Goal: Task Accomplishment & Management: Use online tool/utility

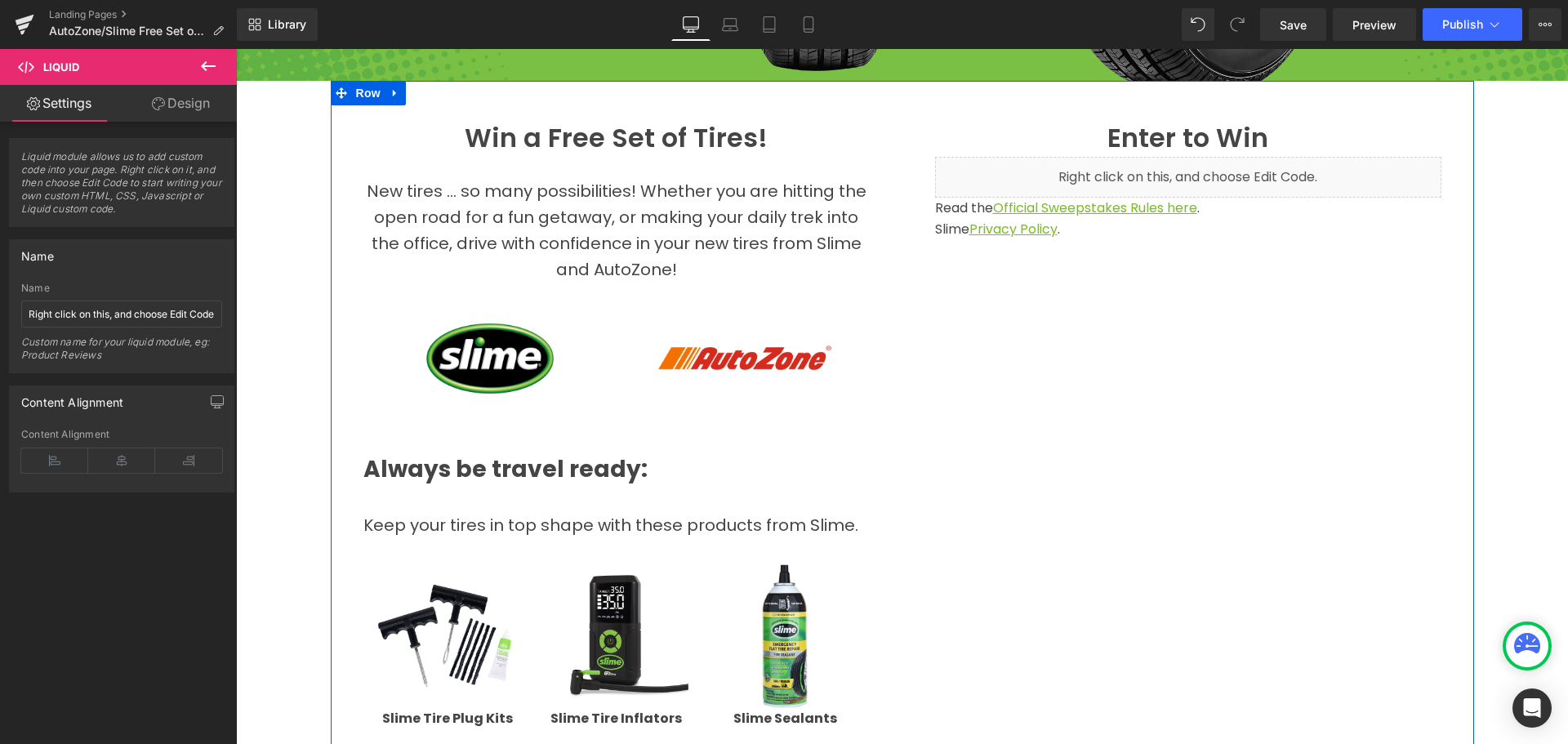
scroll to position [378, 0]
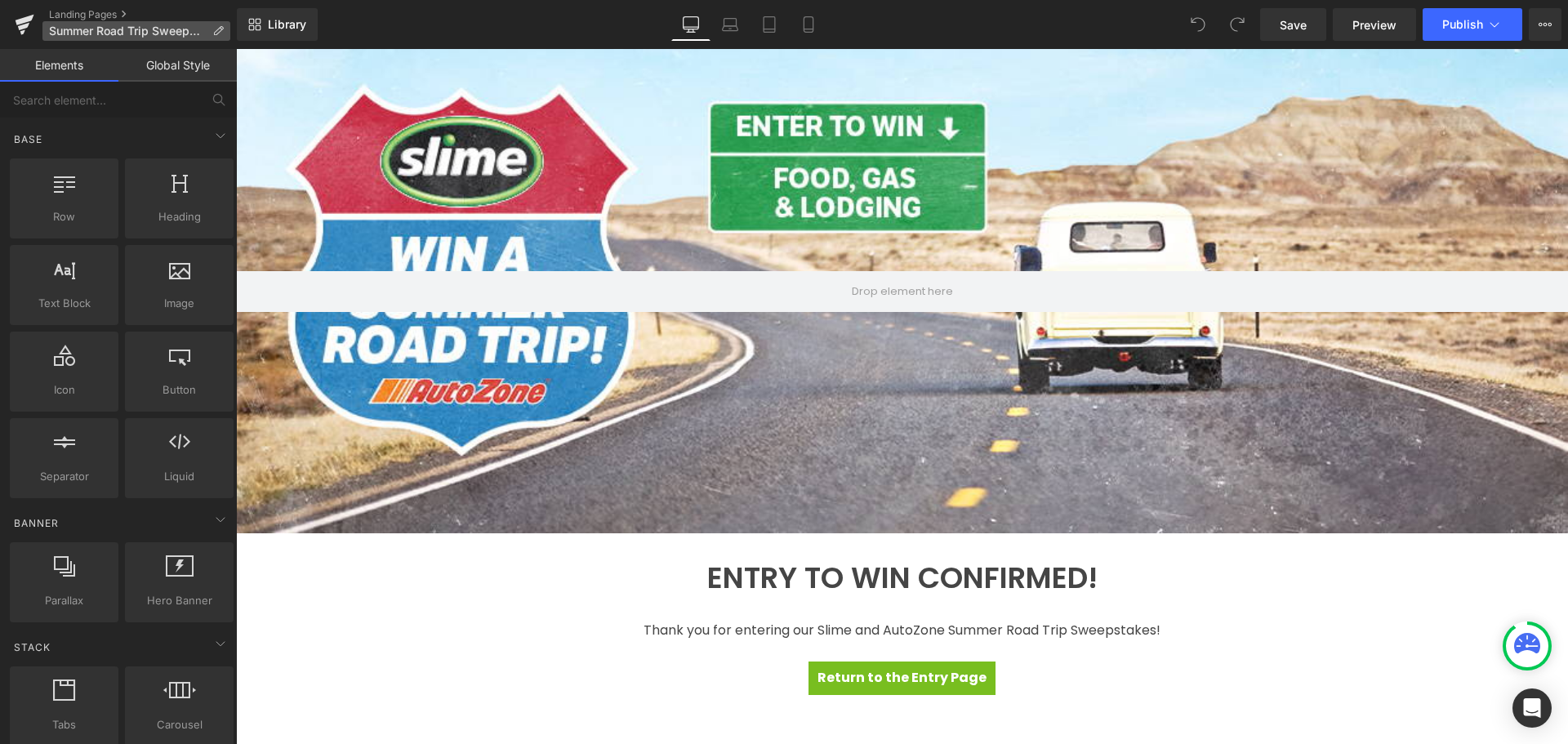
scroll to position [195, 0]
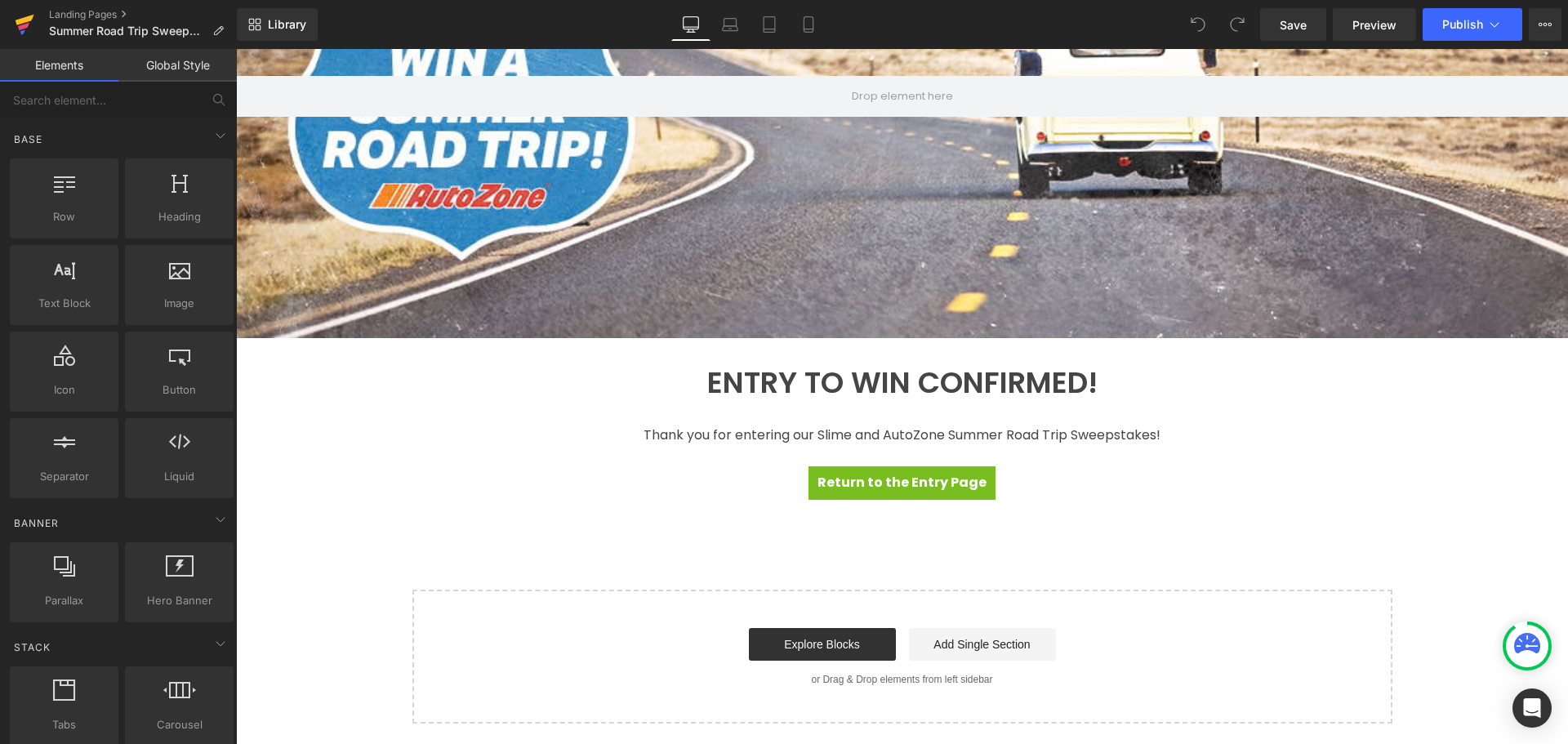
click at [19, 18] on icon at bounding box center [25, 25] width 19 height 41
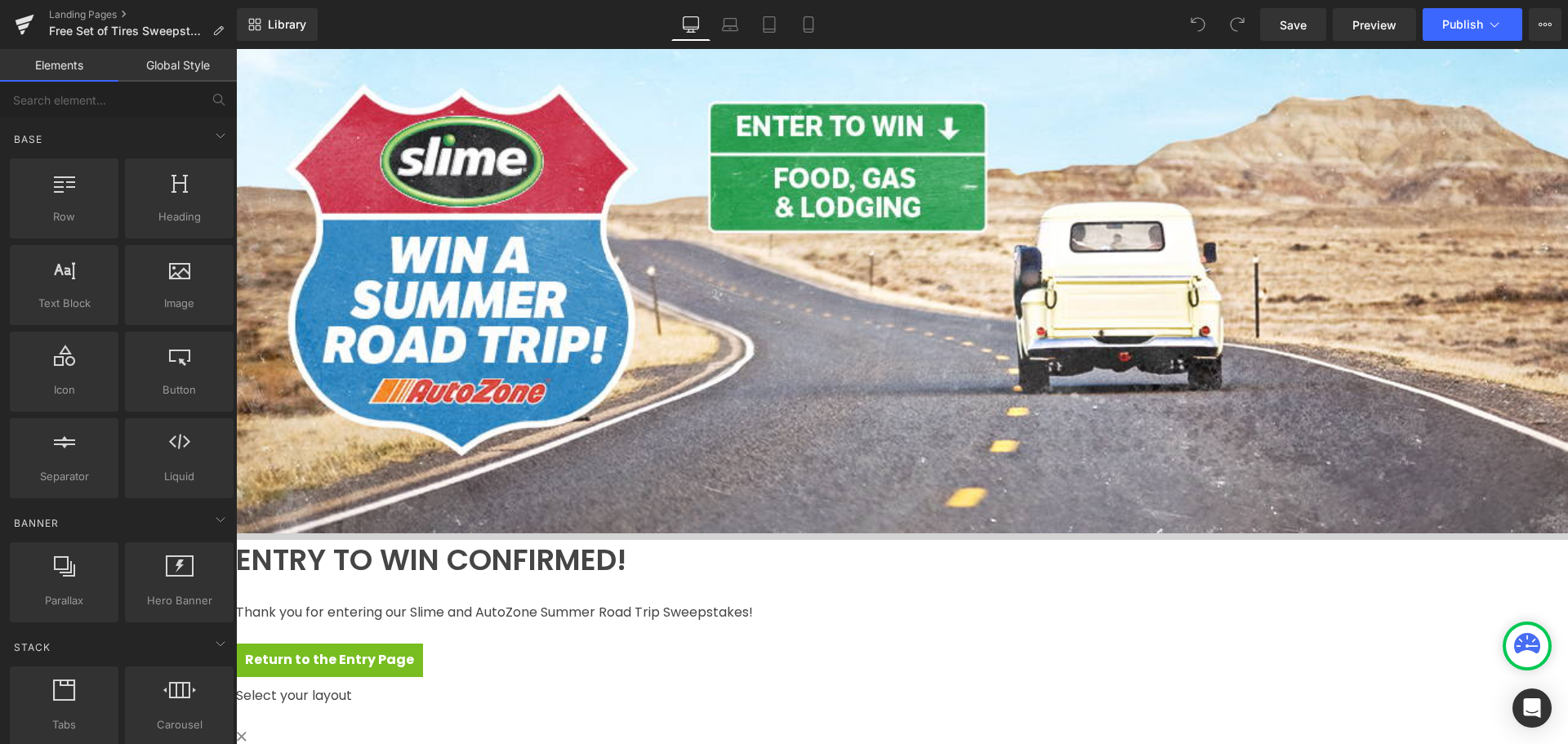
click at [720, 212] on div at bounding box center [901, 295] width 1331 height 491
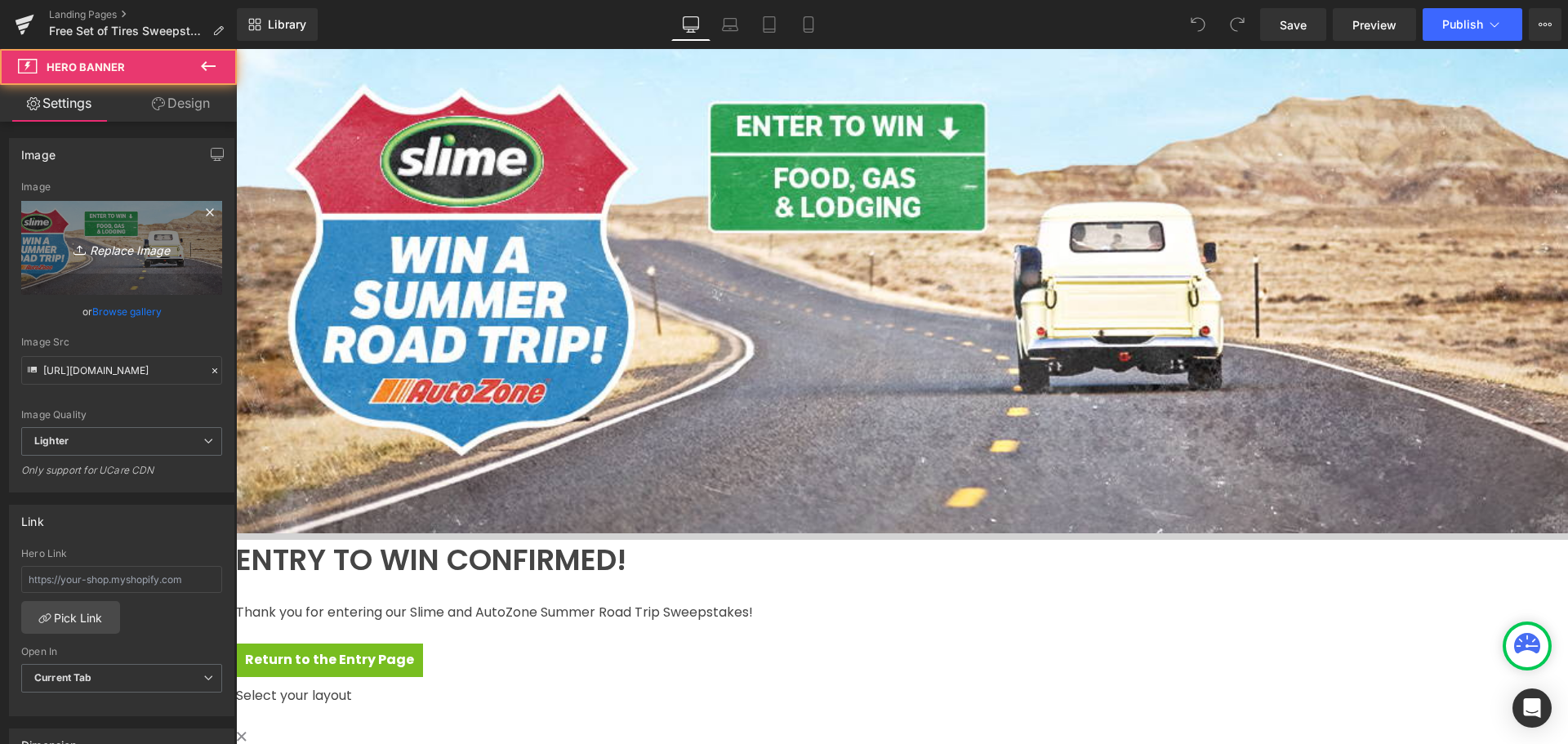
click at [128, 247] on icon "Replace Image" at bounding box center [121, 247] width 130 height 20
click at [99, 232] on link "Replace Image" at bounding box center [121, 247] width 201 height 94
type input "C:\fakepath\Free Tires_AZ_Landing Header_noenter.jpg"
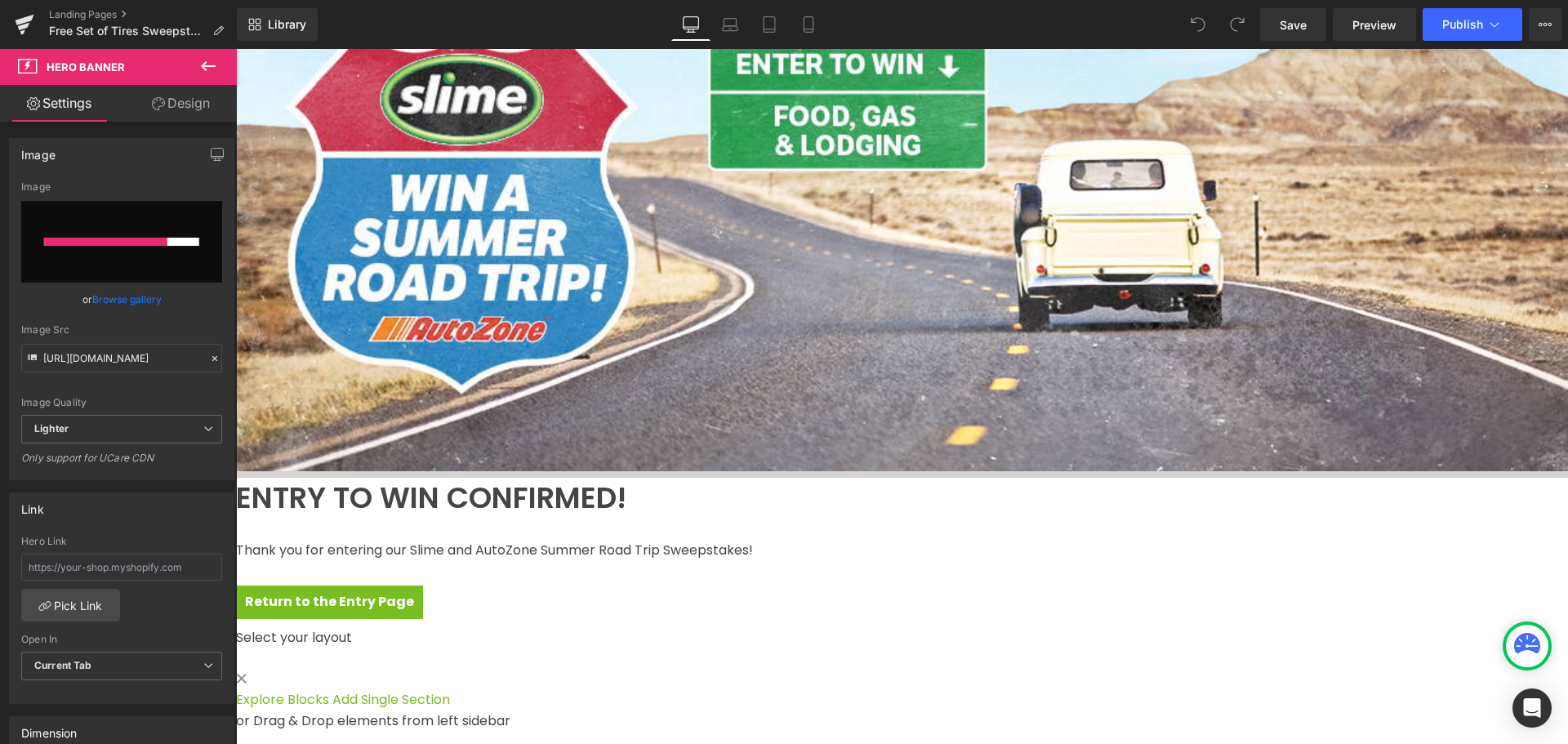
scroll to position [195, 0]
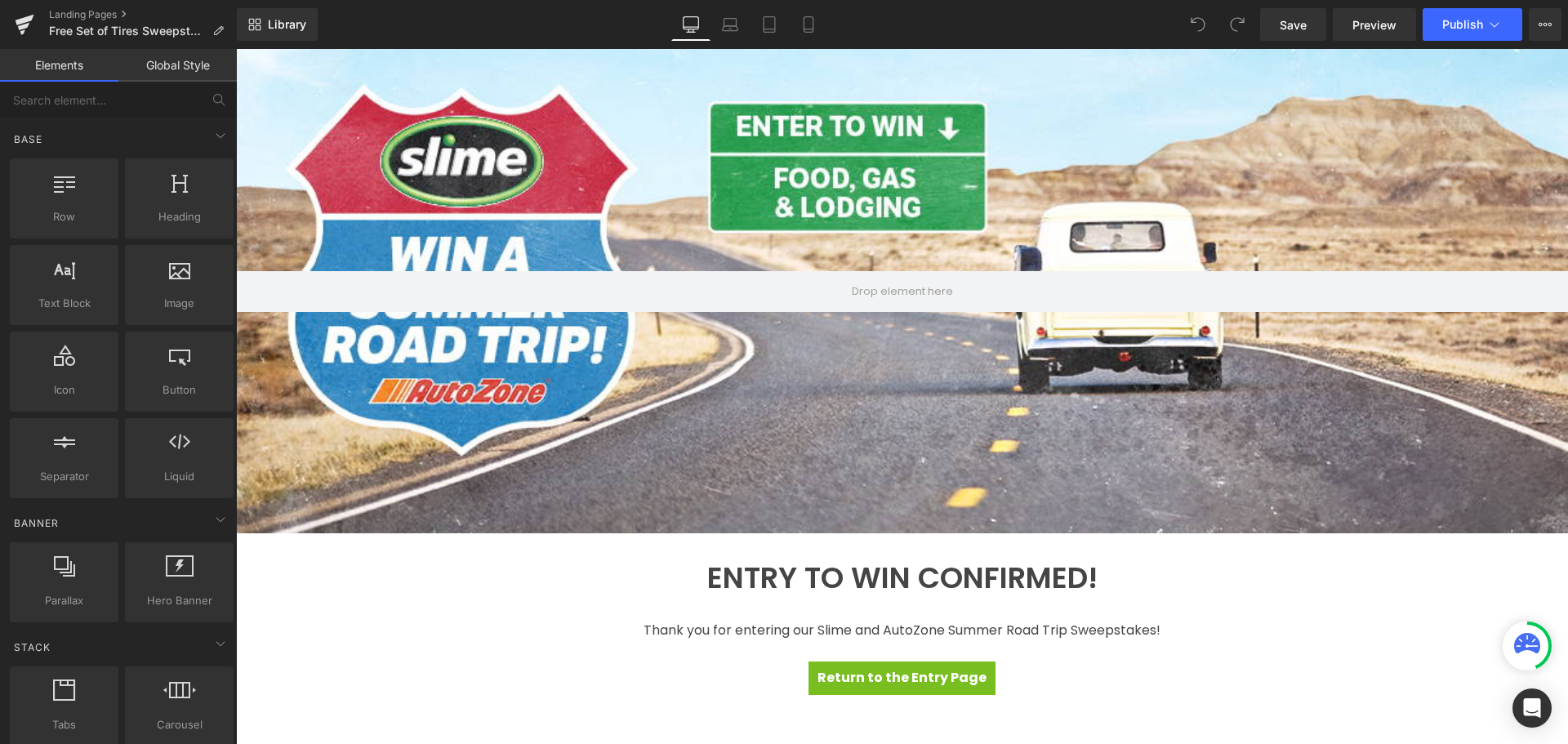
click at [505, 314] on div at bounding box center [901, 291] width 1331 height 484
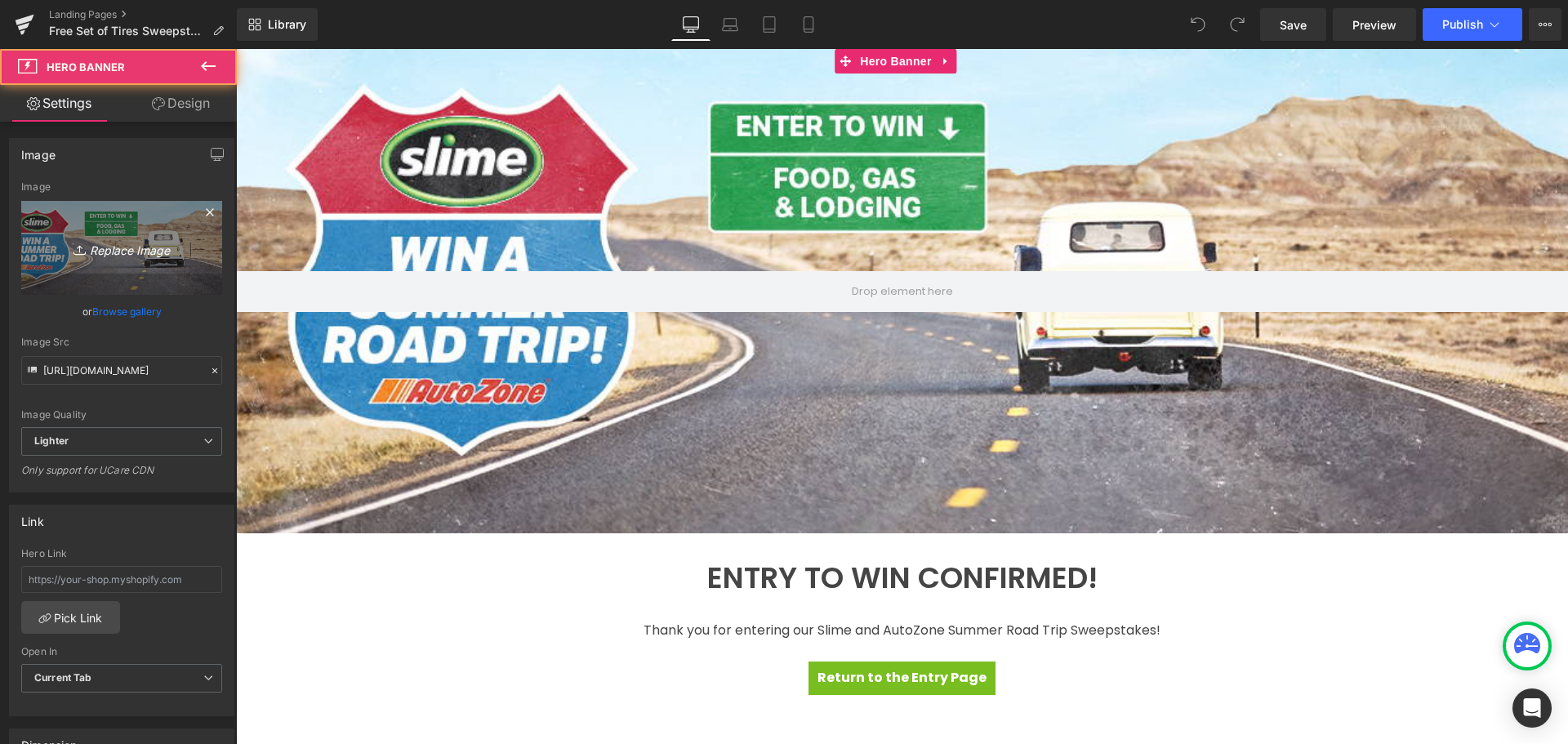
click at [113, 252] on icon "Replace Image" at bounding box center [121, 247] width 130 height 20
type input "C:\fakepath\Free Tires_AZ_Landing Header_noenter.jpg"
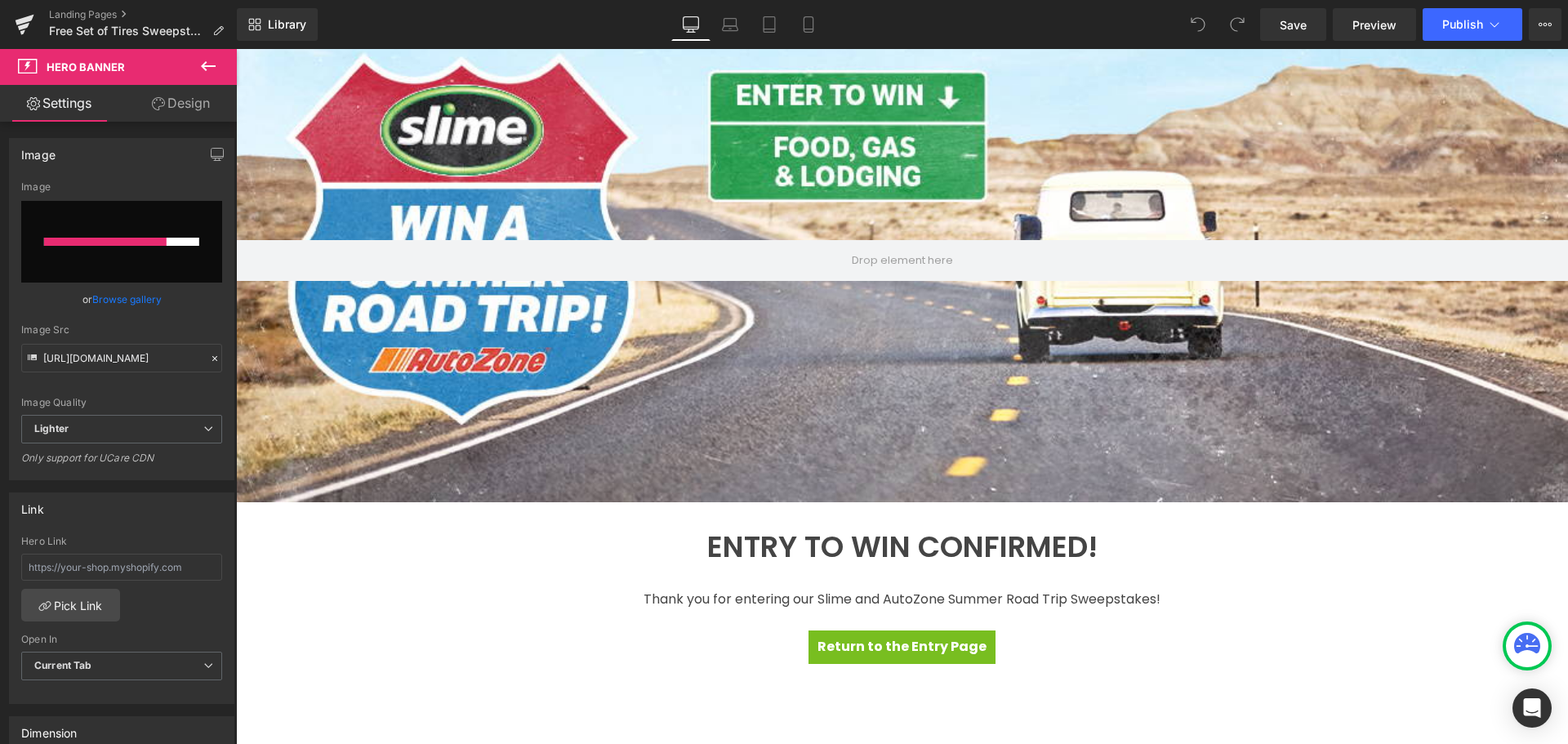
scroll to position [164, 0]
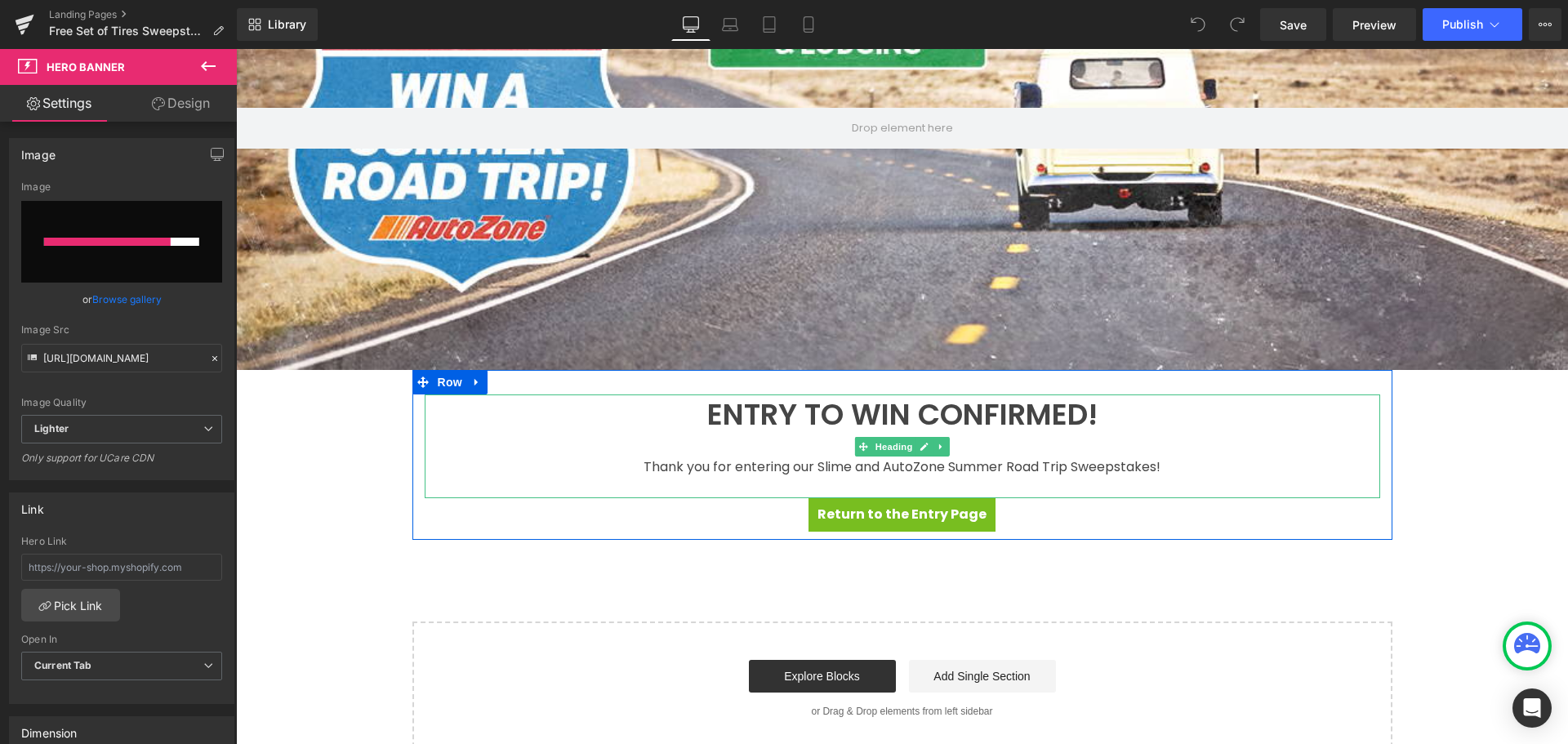
drag, startPoint x: 786, startPoint y: 457, endPoint x: 896, endPoint y: 463, distance: 110.2
click at [786, 457] on div "Thank you for entering our Slime and AutoZone Summer Road Trip Sweepstakes!" at bounding box center [903, 468] width 956 height 21
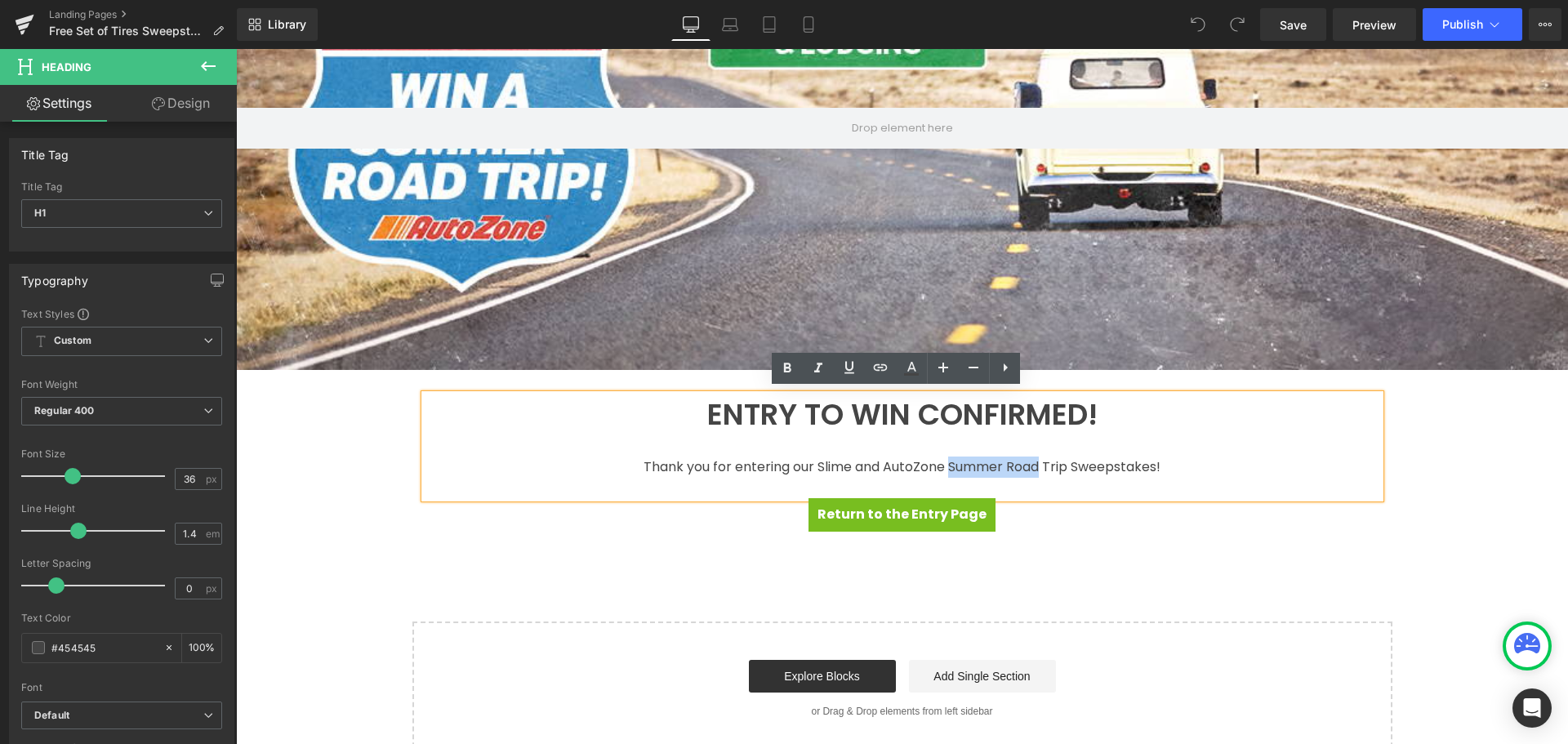
drag, startPoint x: 972, startPoint y: 466, endPoint x: 1035, endPoint y: 467, distance: 63.0
click at [1035, 467] on div "Thank you for entering our Slime and AutoZone Summer Road Trip Sweepstakes!" at bounding box center [903, 468] width 956 height 21
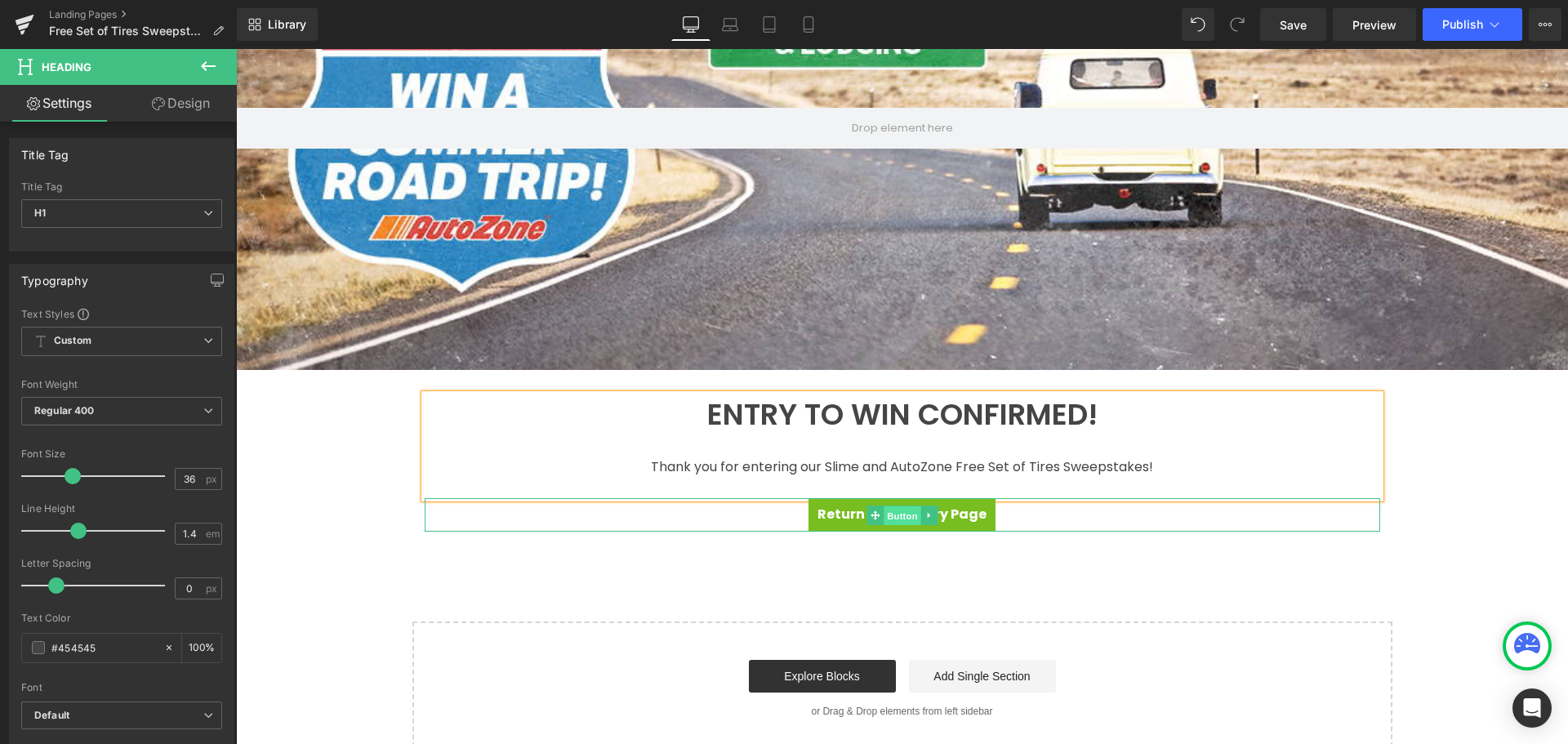
click at [895, 513] on span "Button" at bounding box center [902, 515] width 38 height 19
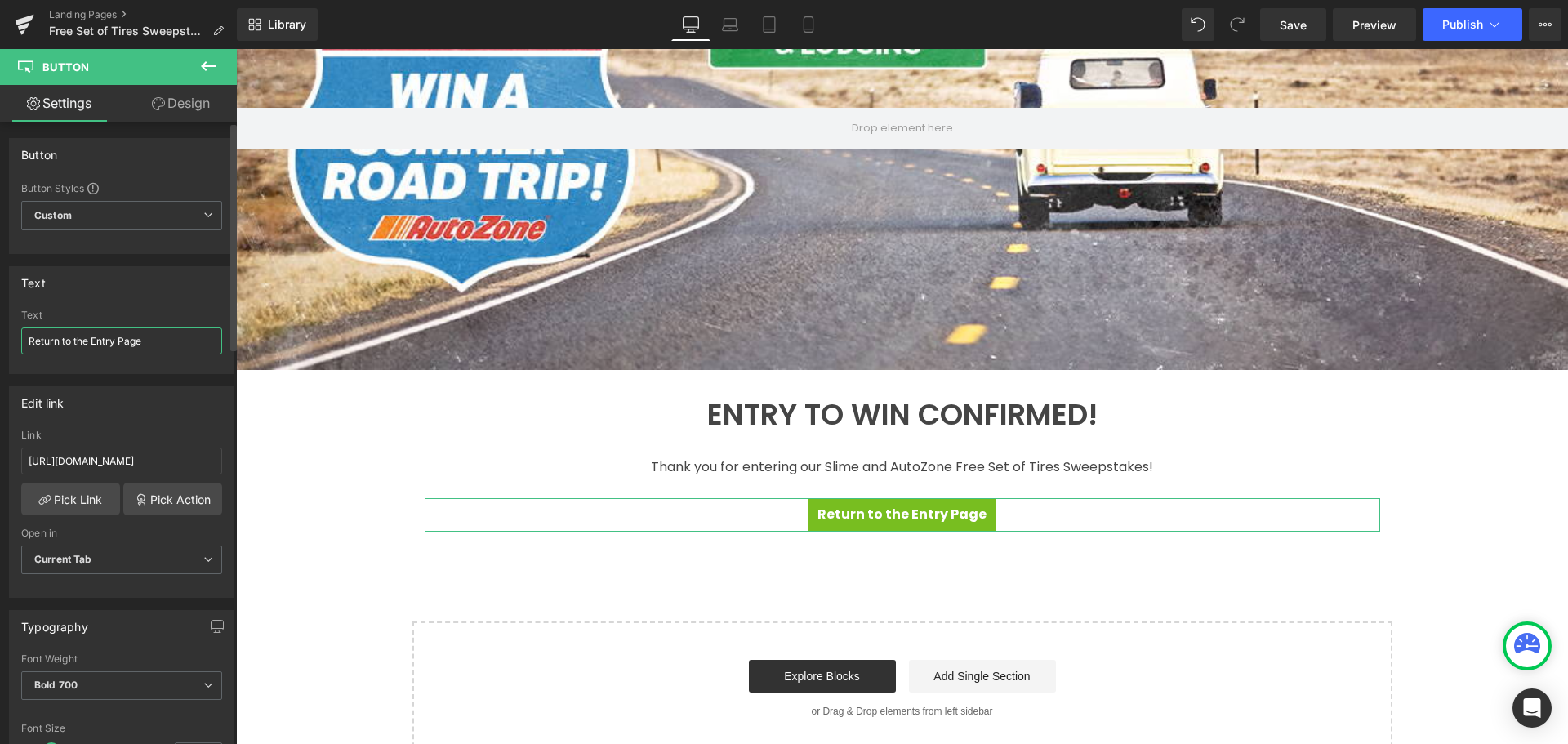
drag, startPoint x: 74, startPoint y: 335, endPoint x: 187, endPoint y: 346, distance: 113.5
click at [187, 346] on input "Return to the Entry Page" at bounding box center [121, 341] width 201 height 27
type input "R"
type input "Continue to AutoZone.com"
click at [170, 449] on input "https://slime.com/pages/autozone-slime-summer-road-trip-sweepstakes" at bounding box center [121, 461] width 201 height 27
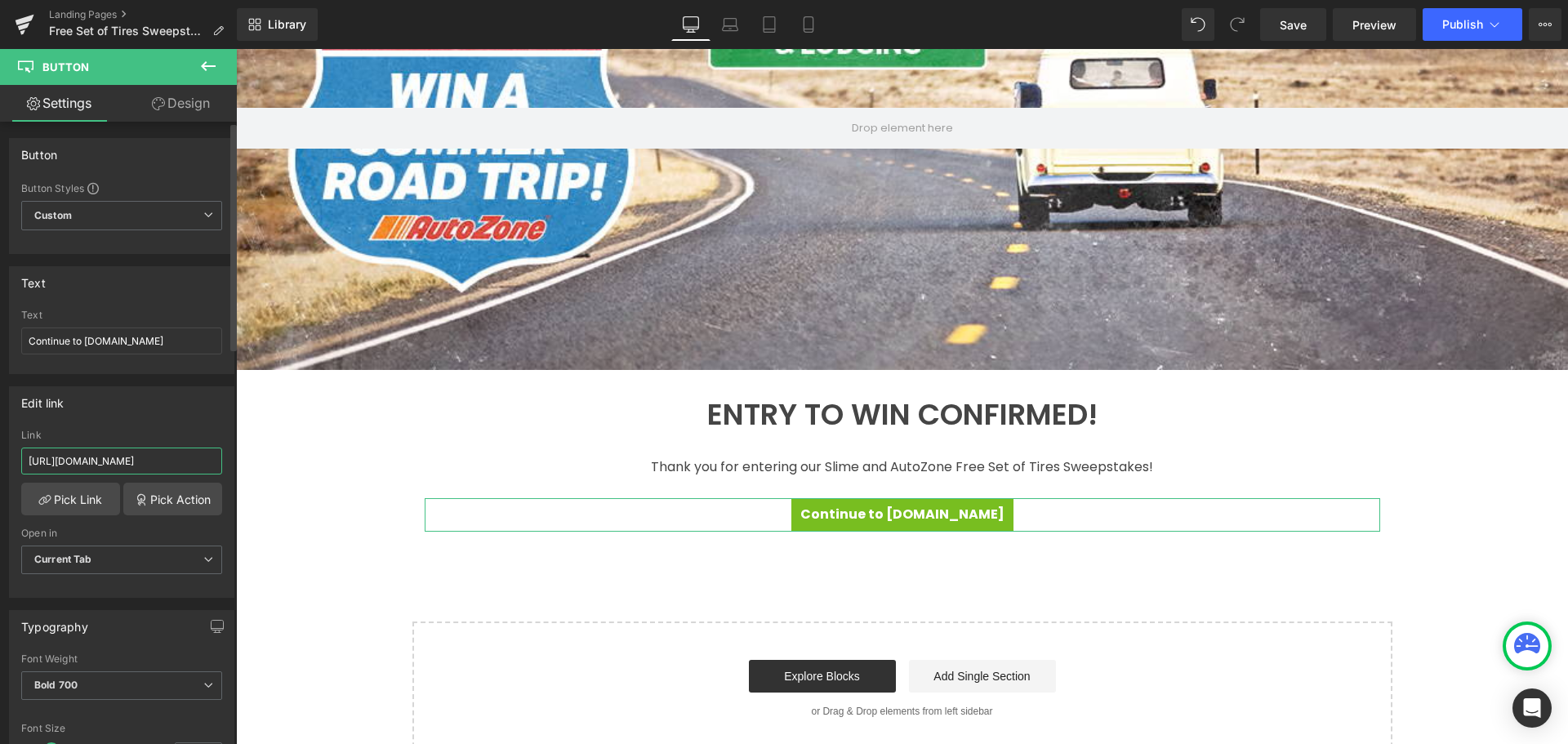
click at [95, 460] on input "https://slime.com/pages/autozone-slime-summer-road-trip-sweepstakes" at bounding box center [121, 461] width 201 height 27
paste input "www.autozone.com/brands/slime"
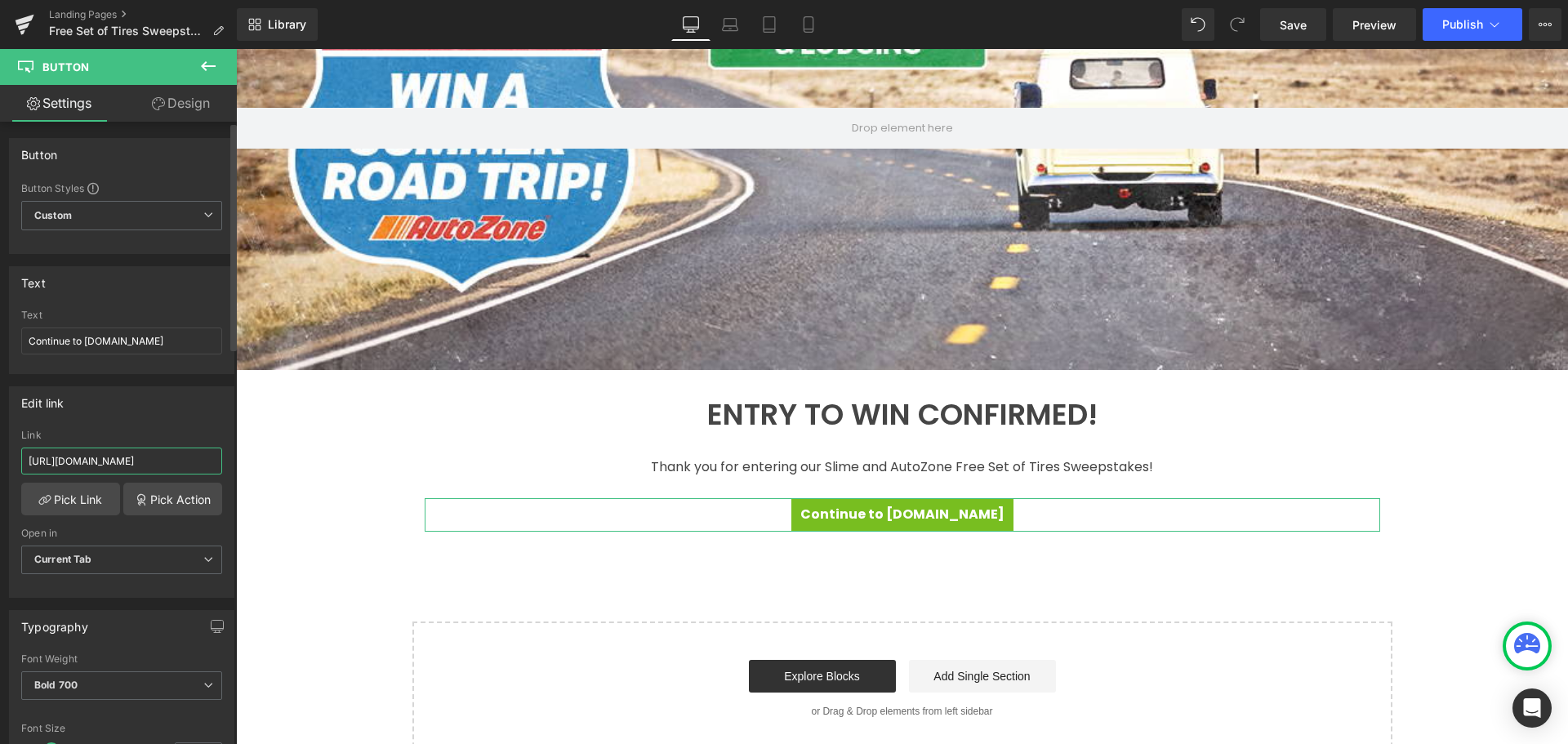
type input "https://www.autozone.com/brands/slime"
drag, startPoint x: 135, startPoint y: 420, endPoint x: 150, endPoint y: 385, distance: 38.1
click at [135, 420] on div "Edit link https://www.autozone.com/brands/slime Link https://www.autozone.com/b…" at bounding box center [121, 492] width 225 height 211
click at [402, 435] on div "Hero Banner ENTRY TO WIN CONFIRMED! Thank you for entering our Slime and AutoZo…" at bounding box center [901, 320] width 1331 height 870
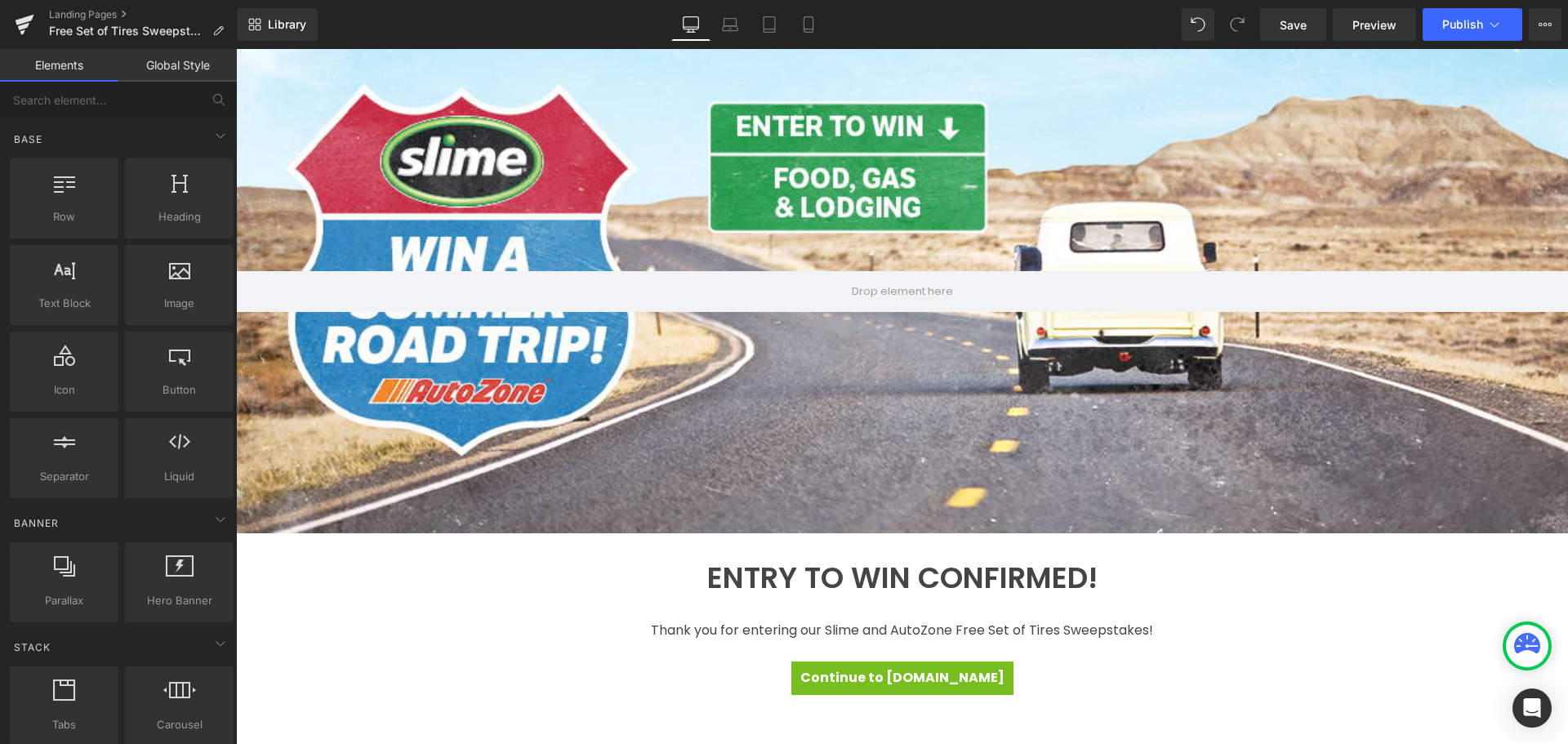
click at [548, 252] on div at bounding box center [901, 291] width 1331 height 484
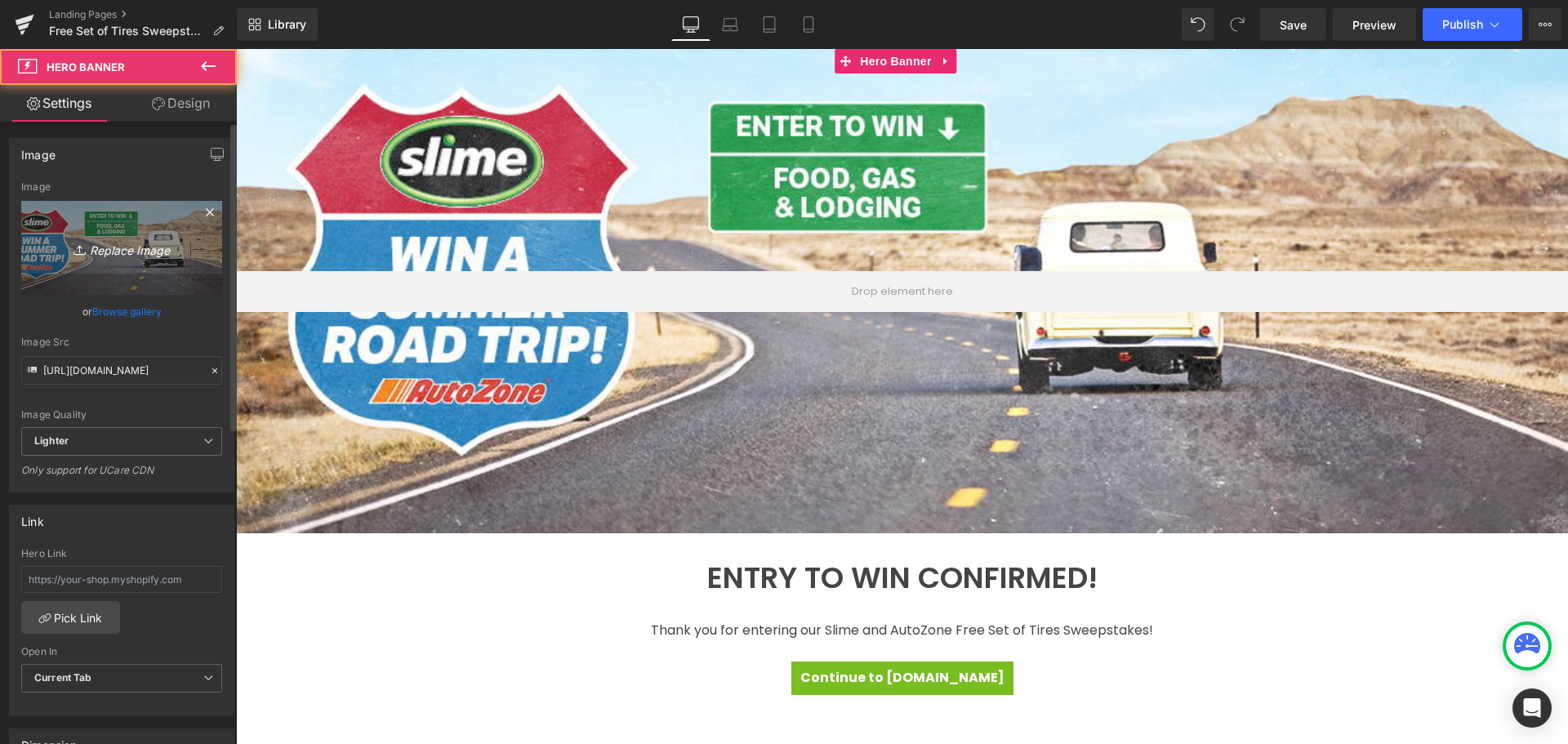
click at [117, 245] on icon "Replace Image" at bounding box center [121, 247] width 130 height 20
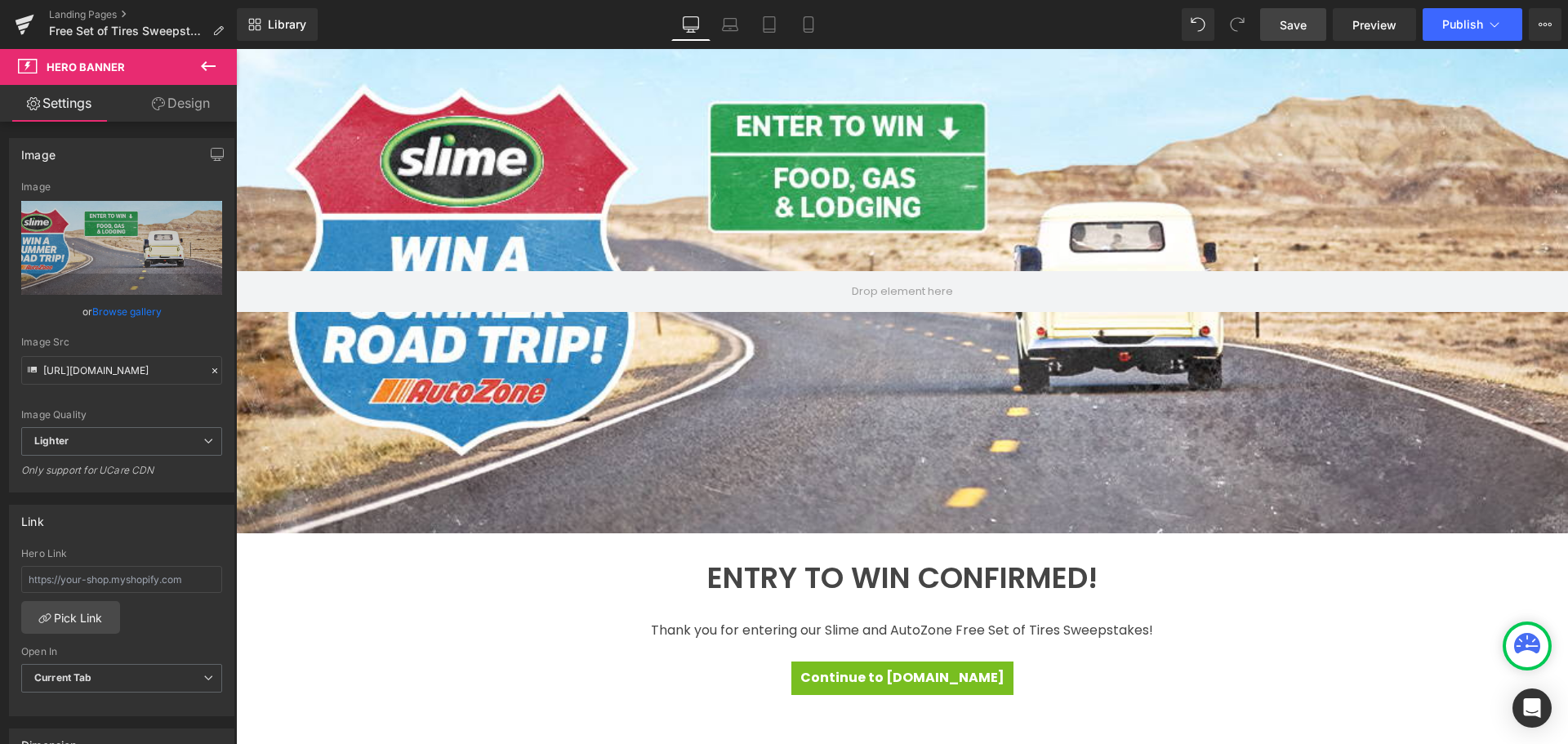
drag, startPoint x: 1286, startPoint y: 20, endPoint x: 720, endPoint y: 5, distance: 566.2
click at [1286, 20] on span "Save" at bounding box center [1293, 25] width 27 height 17
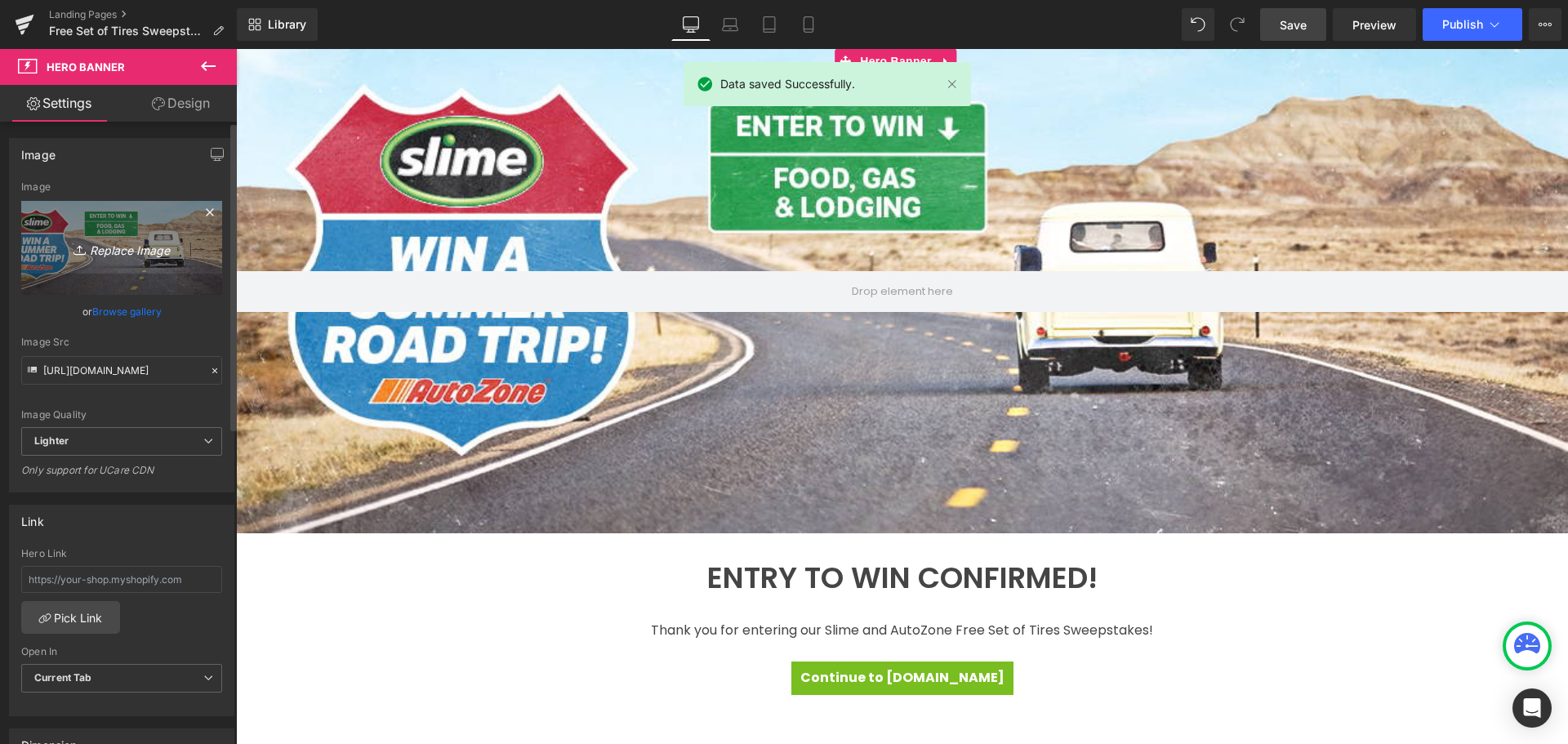
click at [127, 244] on icon "Replace Image" at bounding box center [121, 247] width 130 height 20
type input "C:\fakepath\Free Tires_AZ_Landing Header_noenter.jpg"
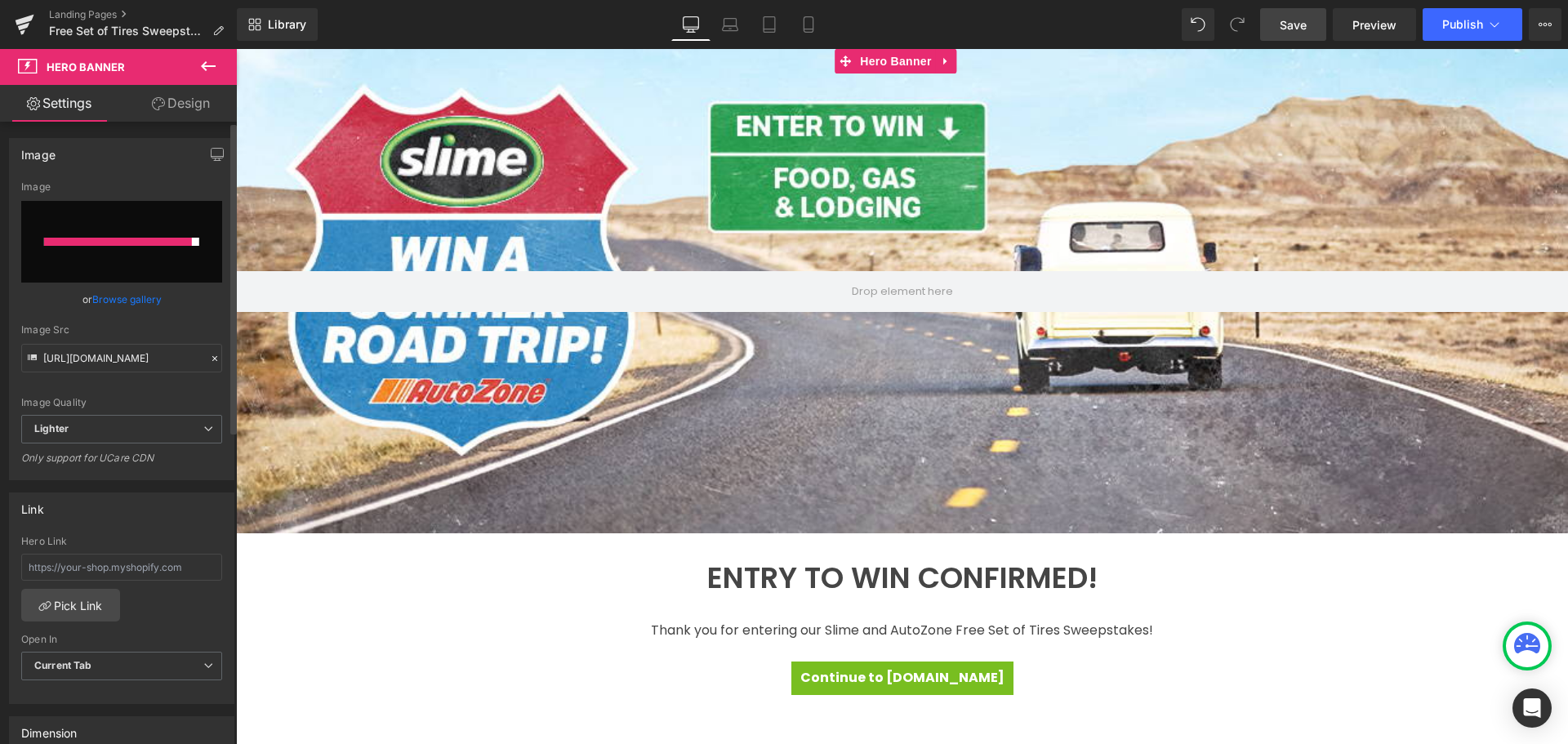
click at [111, 292] on link "Browse gallery" at bounding box center [127, 299] width 70 height 28
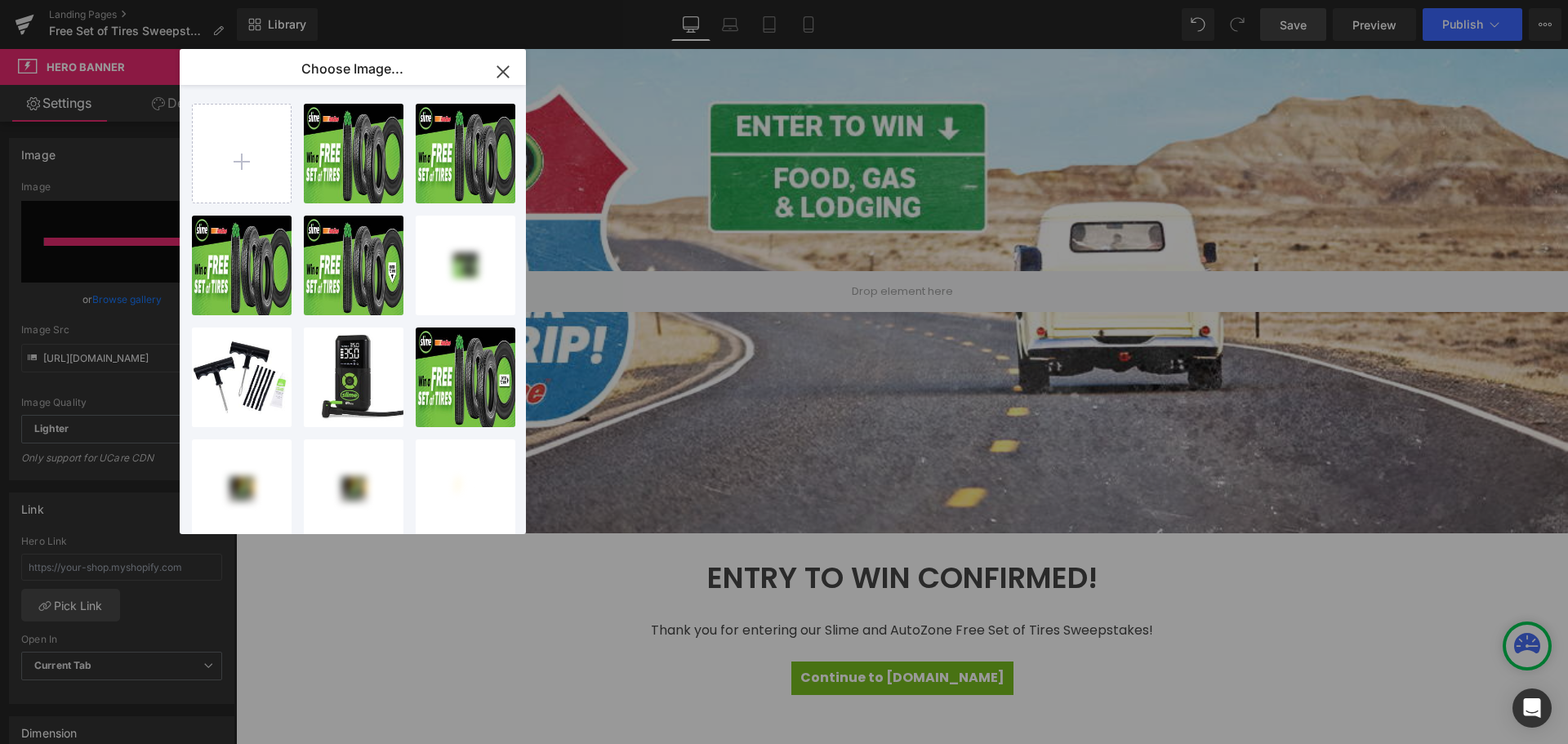
click at [504, 70] on icon "button" at bounding box center [503, 72] width 26 height 26
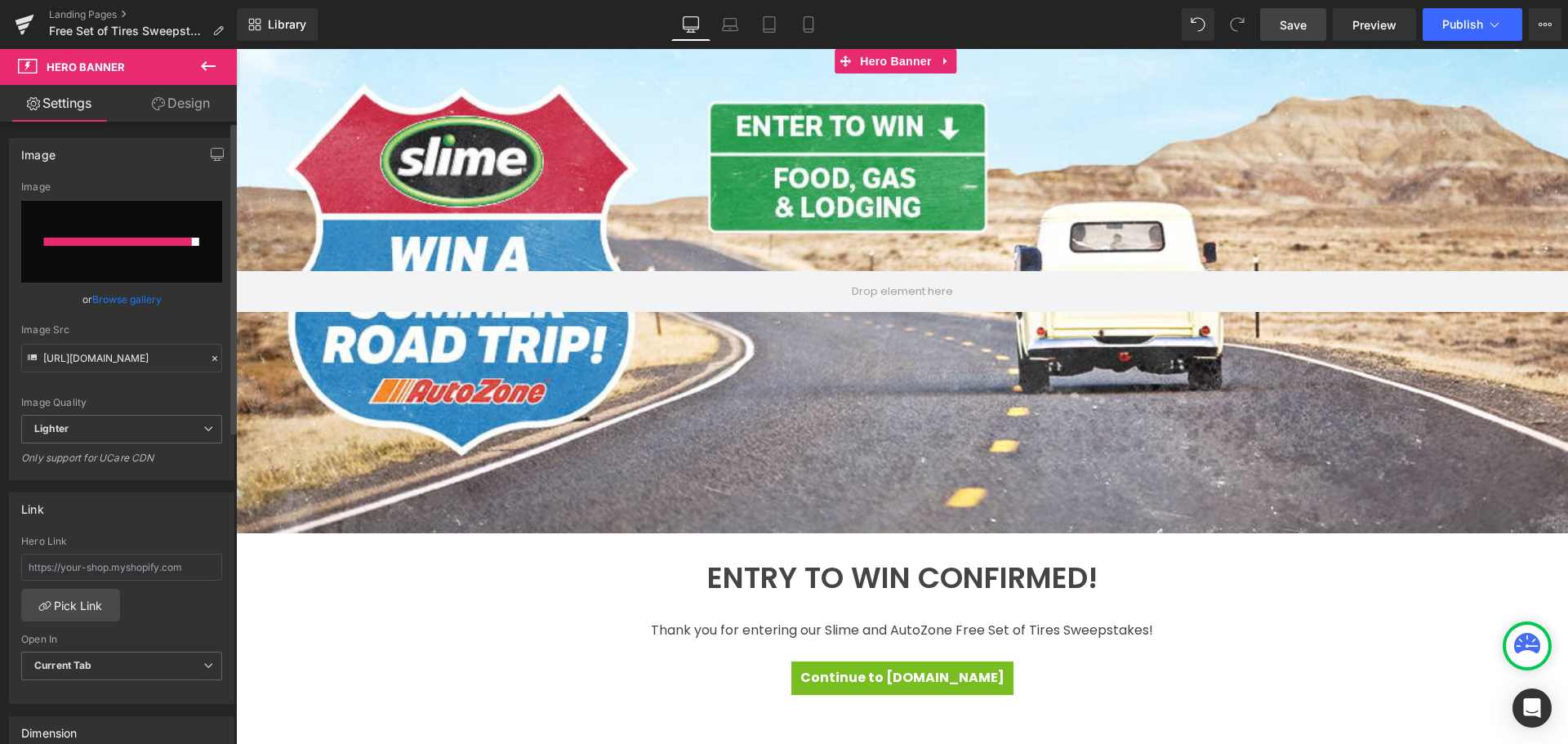
click at [106, 253] on input "file" at bounding box center [121, 241] width 201 height 82
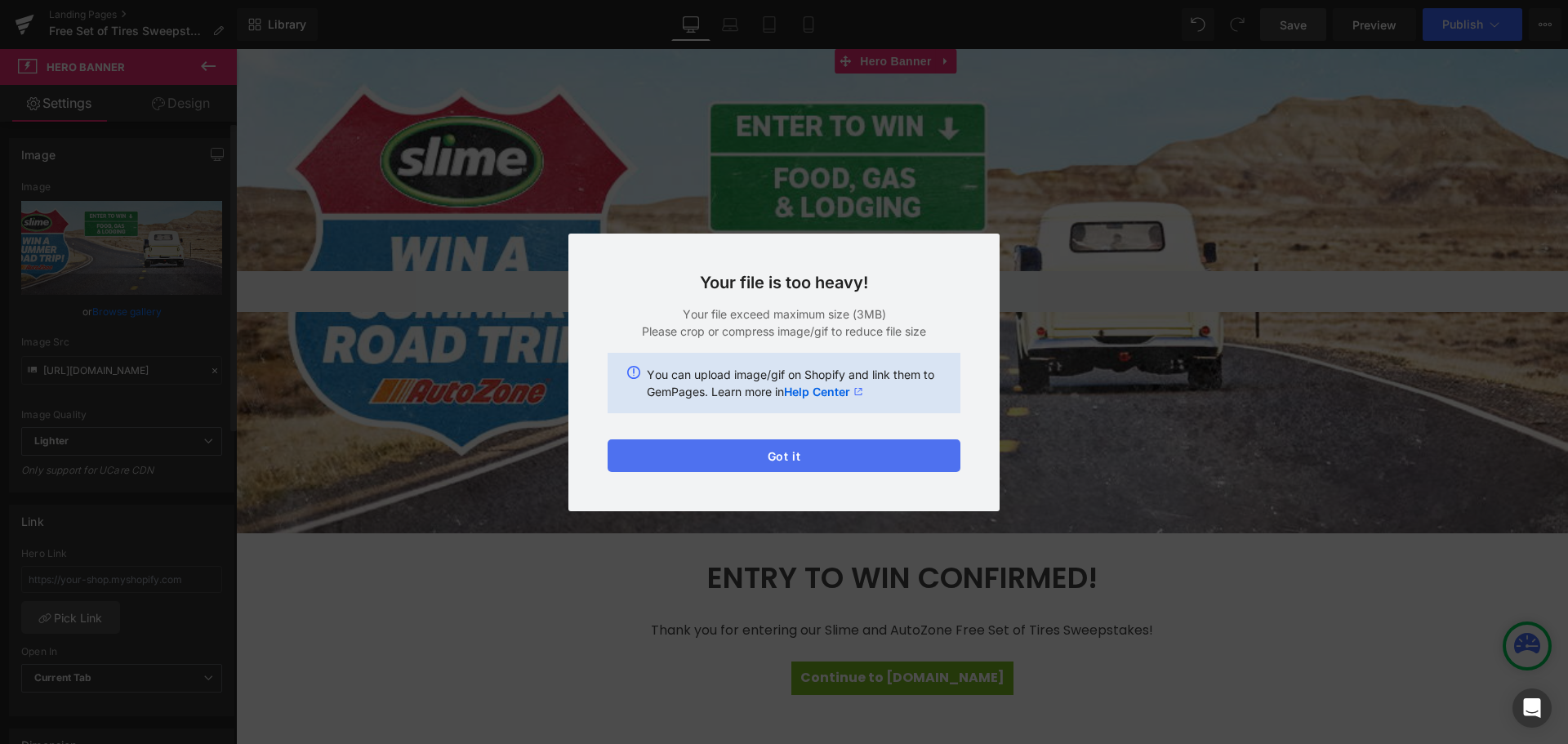
click at [777, 454] on button "Got it" at bounding box center [783, 455] width 353 height 33
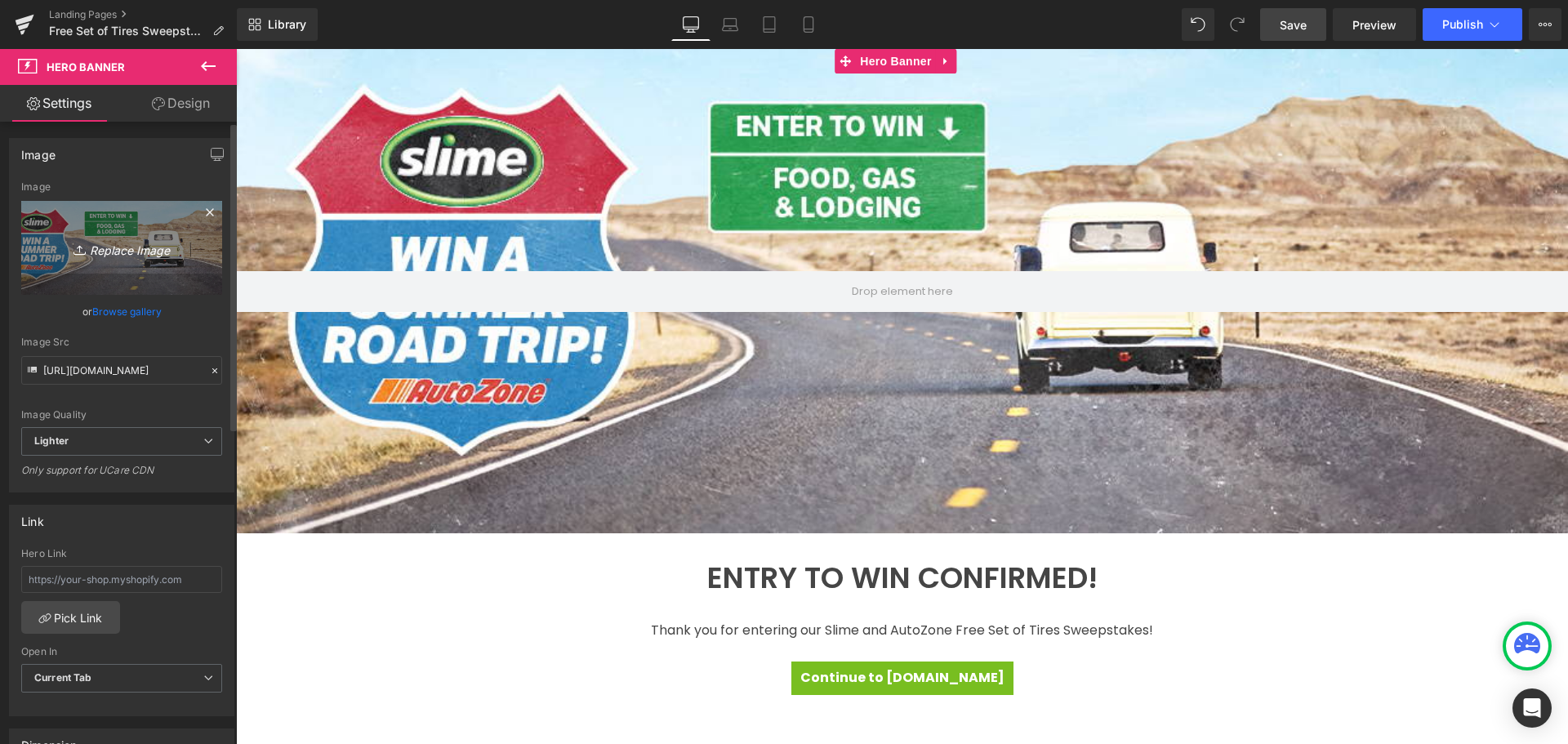
click at [95, 264] on link "Replace Image" at bounding box center [121, 247] width 201 height 94
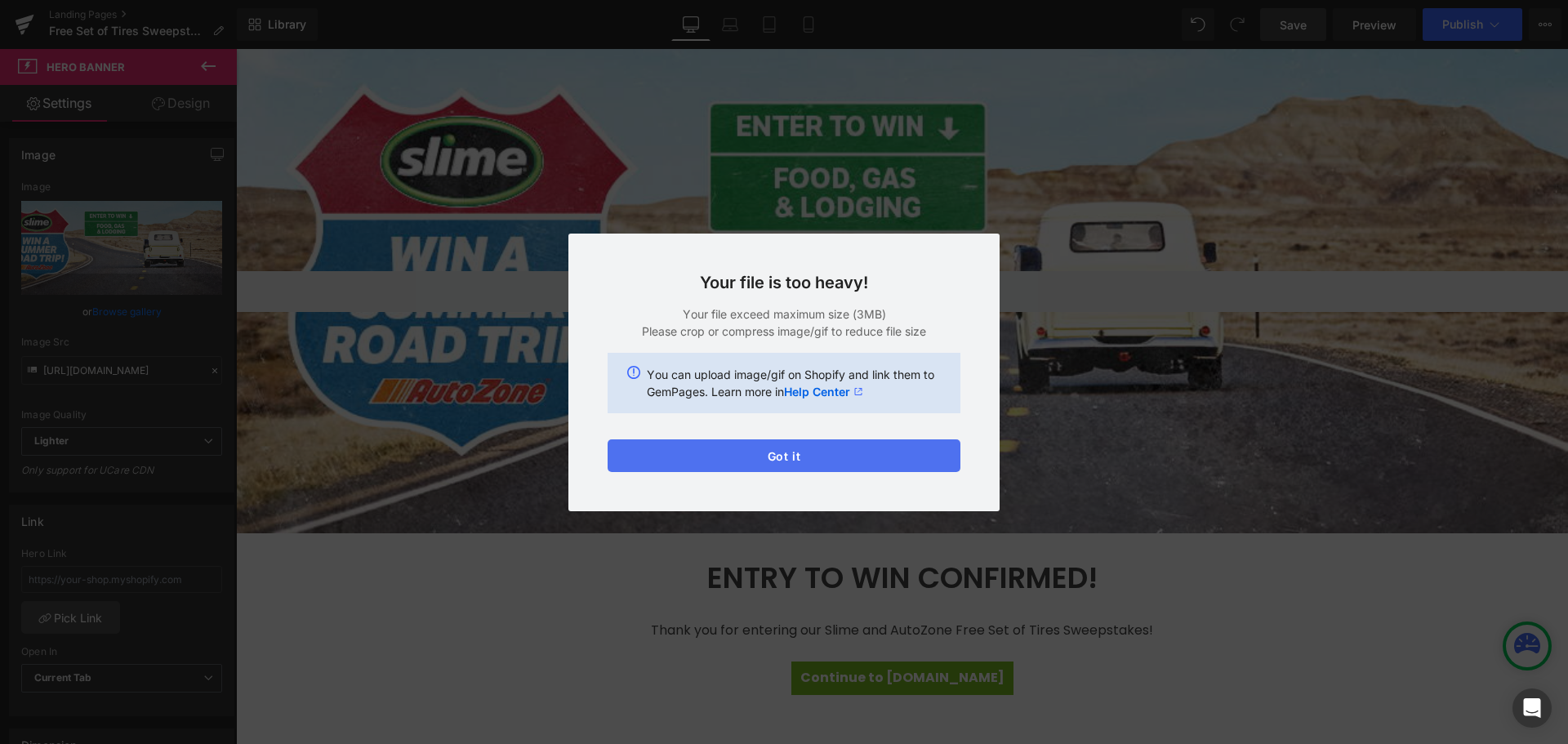
click at [708, 458] on button "Got it" at bounding box center [783, 455] width 353 height 33
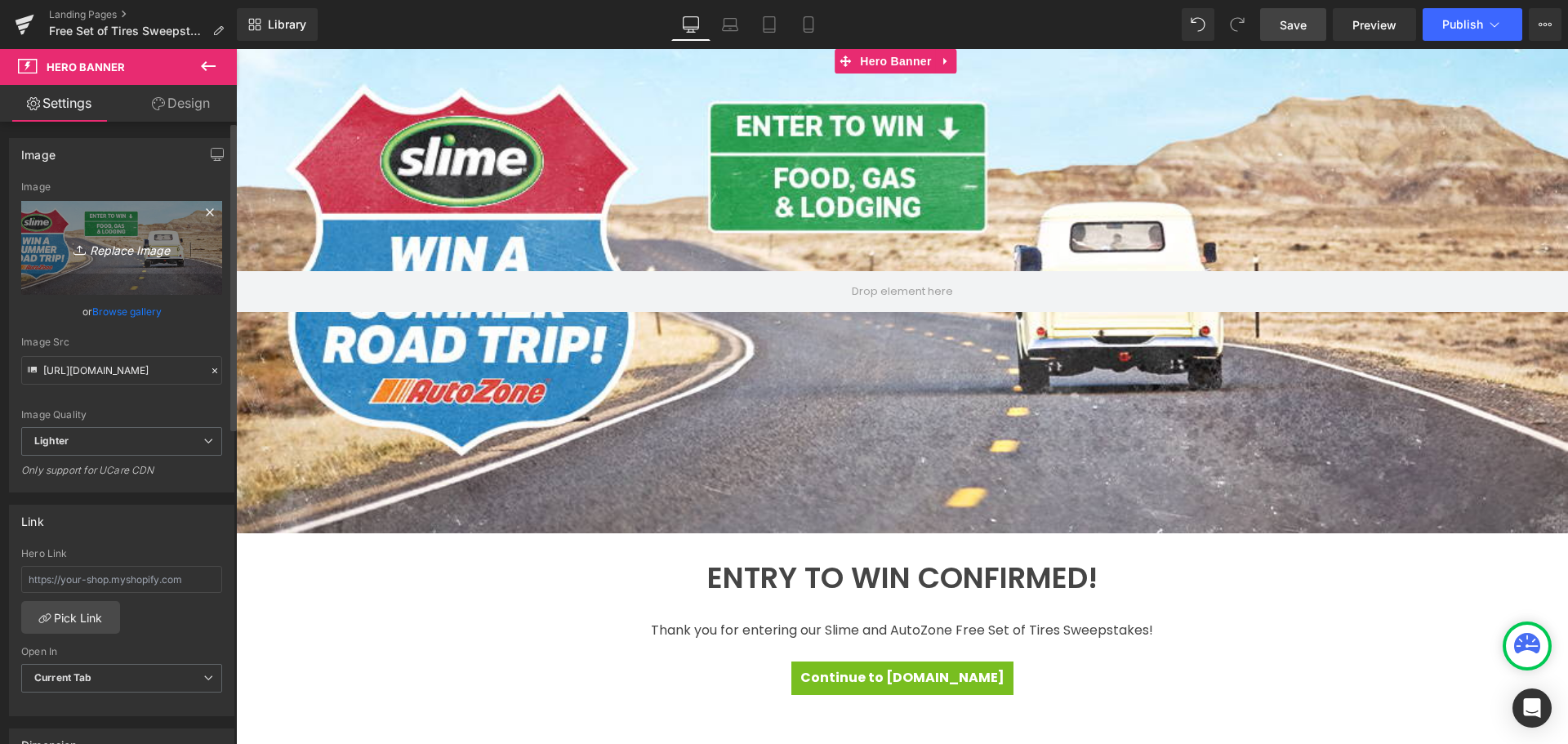
click at [158, 229] on link "Replace Image" at bounding box center [121, 247] width 201 height 94
type input "C:\fakepath\Free Tires_AZ_Landing Header_noenter.jpg"
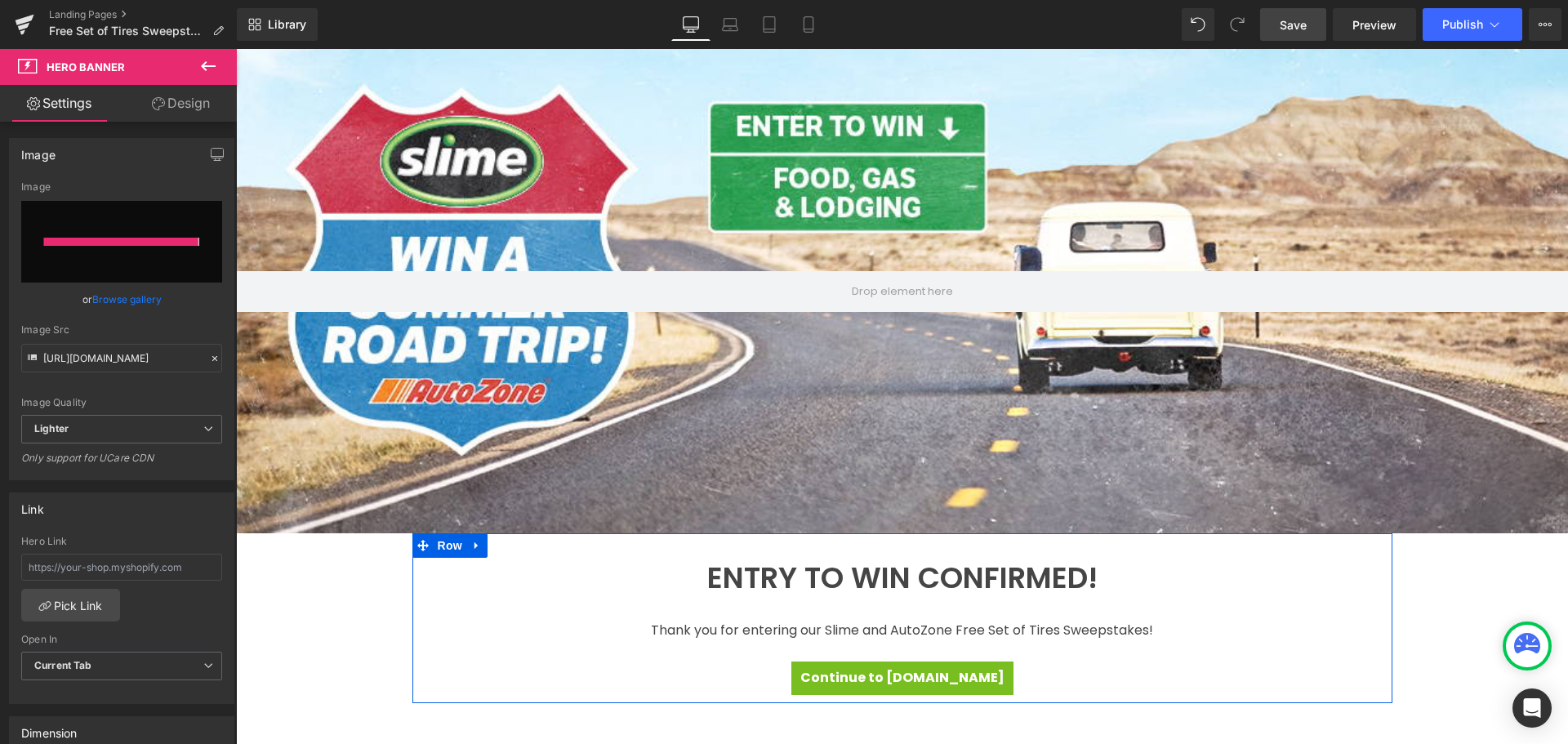
type input "https://ucarecdn.com/1bcbb638-f802-4962-9a60-40dce947805f/-/format/auto/-/previ…"
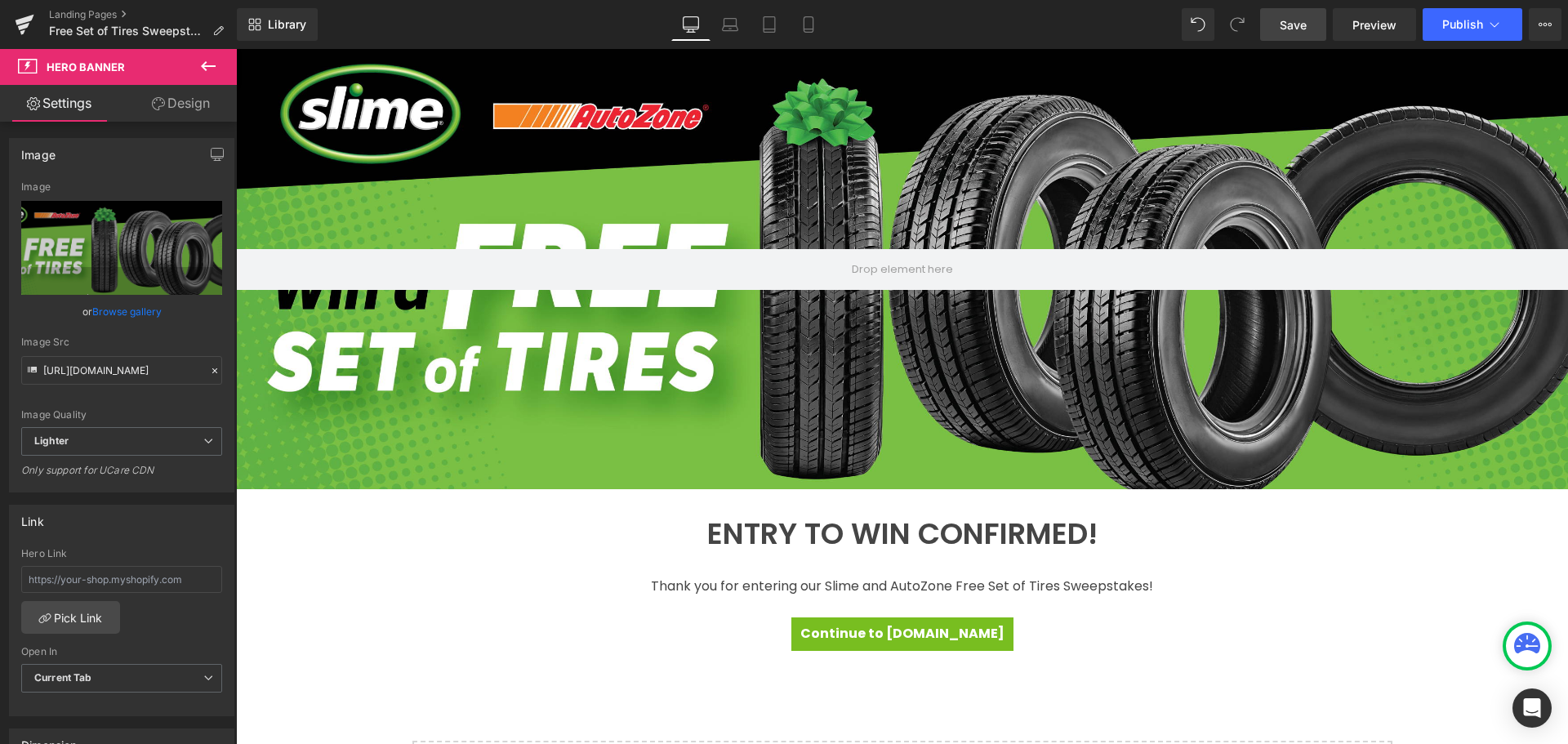
click at [1297, 17] on span "Save" at bounding box center [1293, 25] width 27 height 17
